Goal: Find specific page/section: Find specific page/section

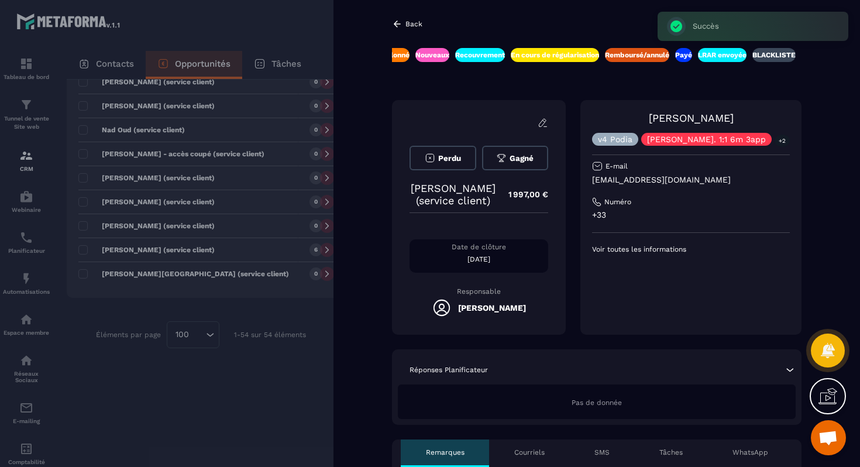
scroll to position [0, 383]
click at [689, 185] on p "[EMAIL_ADDRESS][DOMAIN_NAME]" at bounding box center [691, 179] width 198 height 11
click at [695, 176] on p "[EMAIL_ADDRESS][DOMAIN_NAME]" at bounding box center [691, 179] width 198 height 11
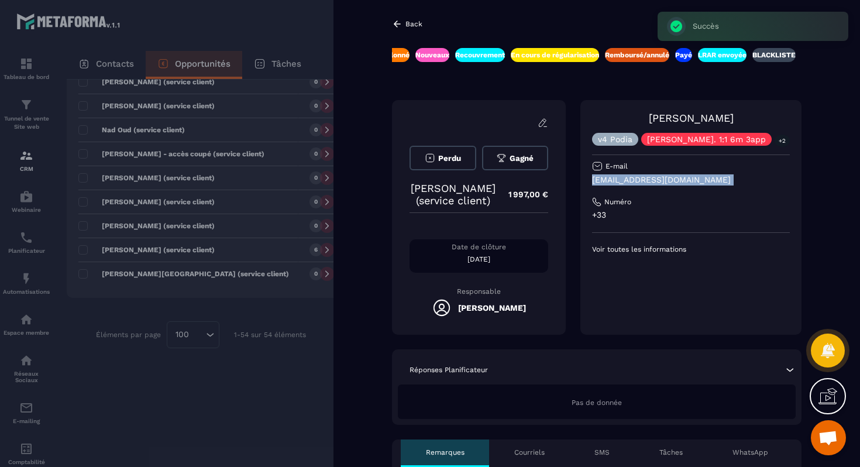
copy div "[EMAIL_ADDRESS][DOMAIN_NAME]"
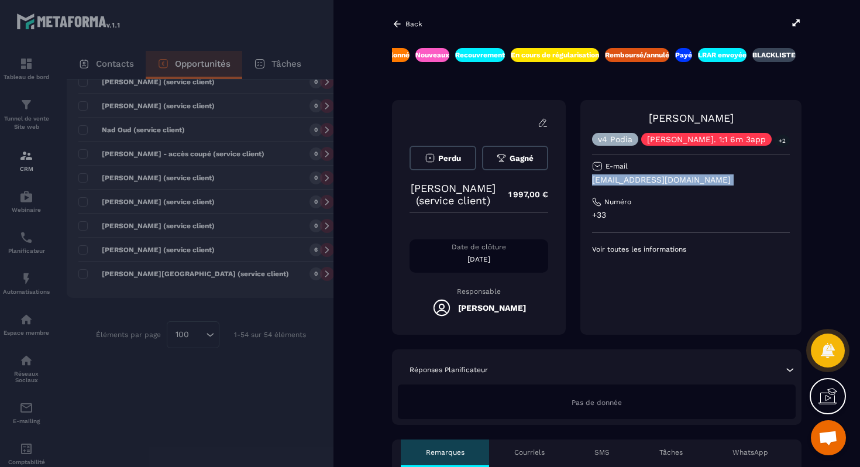
click at [676, 114] on link "[PERSON_NAME]" at bounding box center [691, 118] width 85 height 12
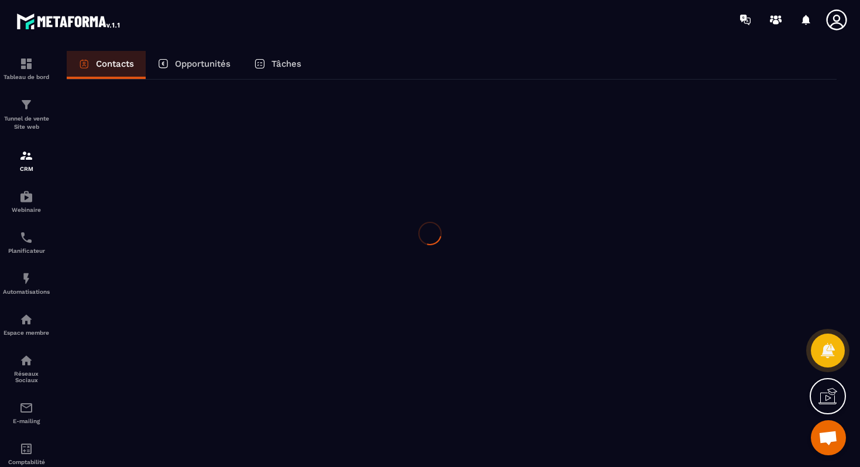
click at [657, 118] on div at bounding box center [430, 233] width 860 height 467
